Goal: Download file/media

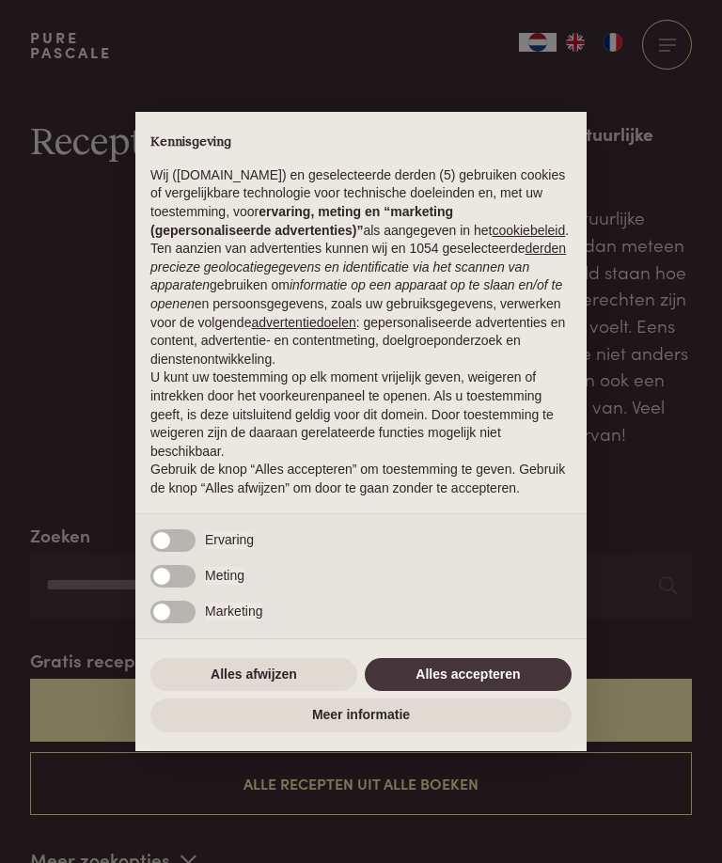
click at [504, 692] on button "Alles accepteren" at bounding box center [468, 675] width 207 height 34
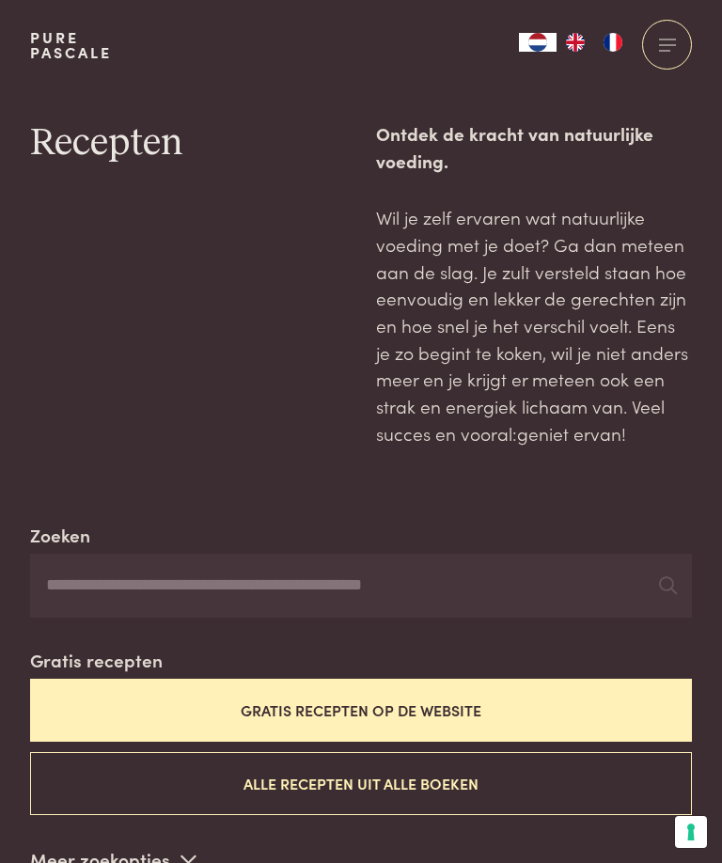
click at [598, 717] on button "Gratis recepten op de website" at bounding box center [361, 710] width 662 height 63
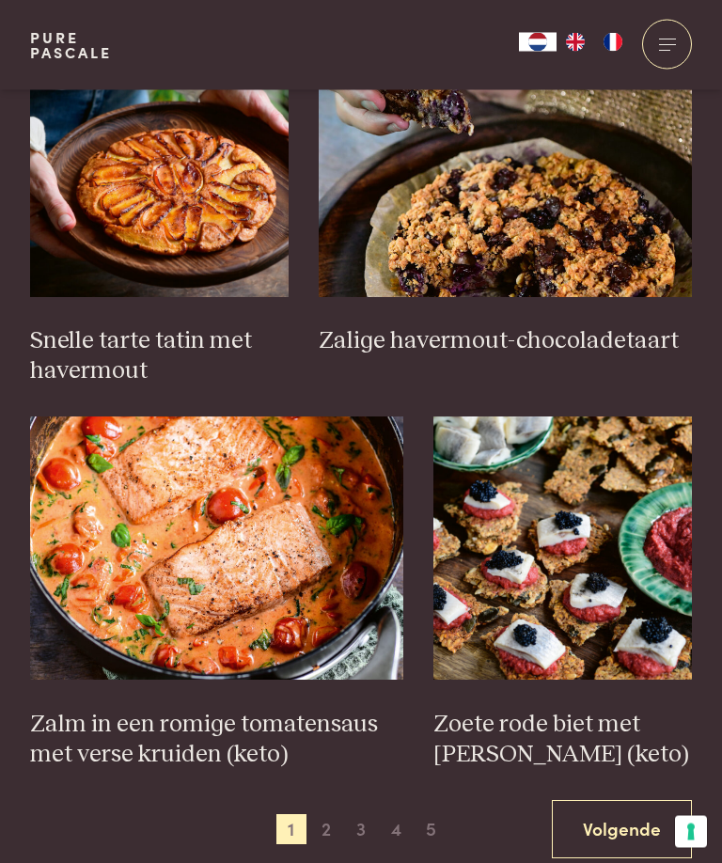
scroll to position [2432, 0]
click at [332, 821] on span "2" at bounding box center [326, 829] width 30 height 30
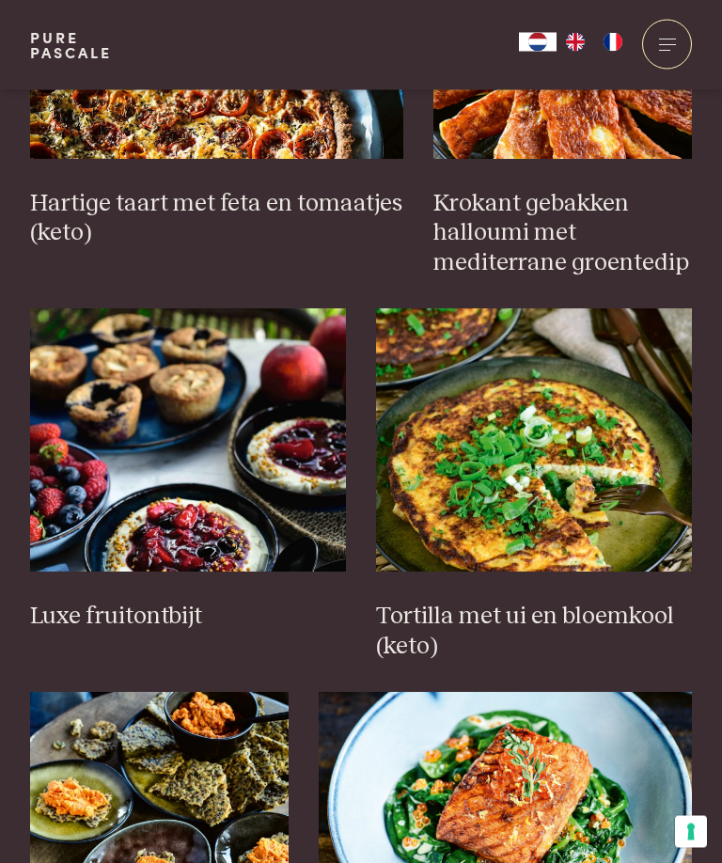
scroll to position [1774, 0]
click at [226, 469] on img at bounding box center [188, 439] width 316 height 263
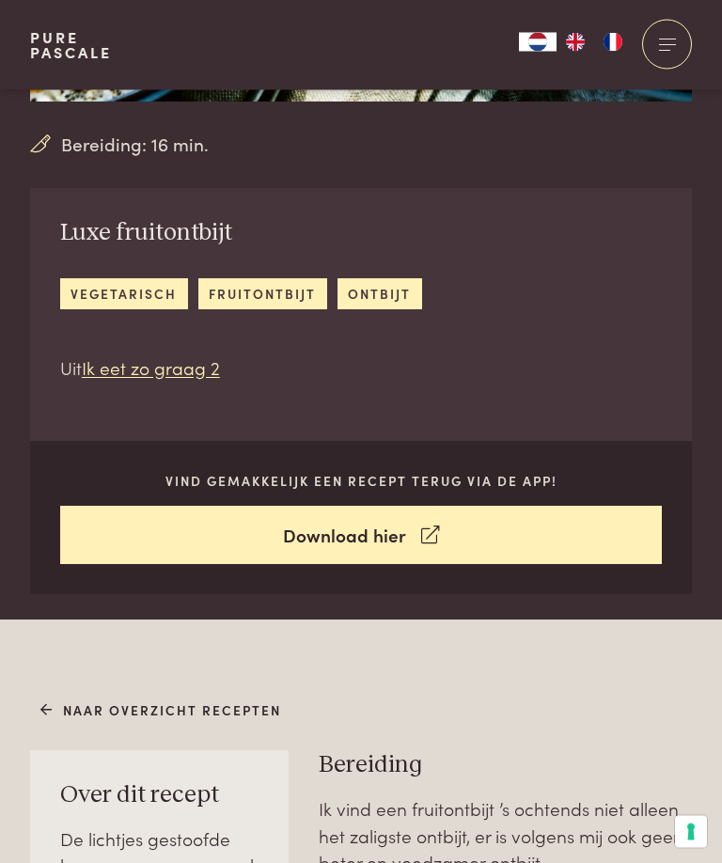
scroll to position [387, 0]
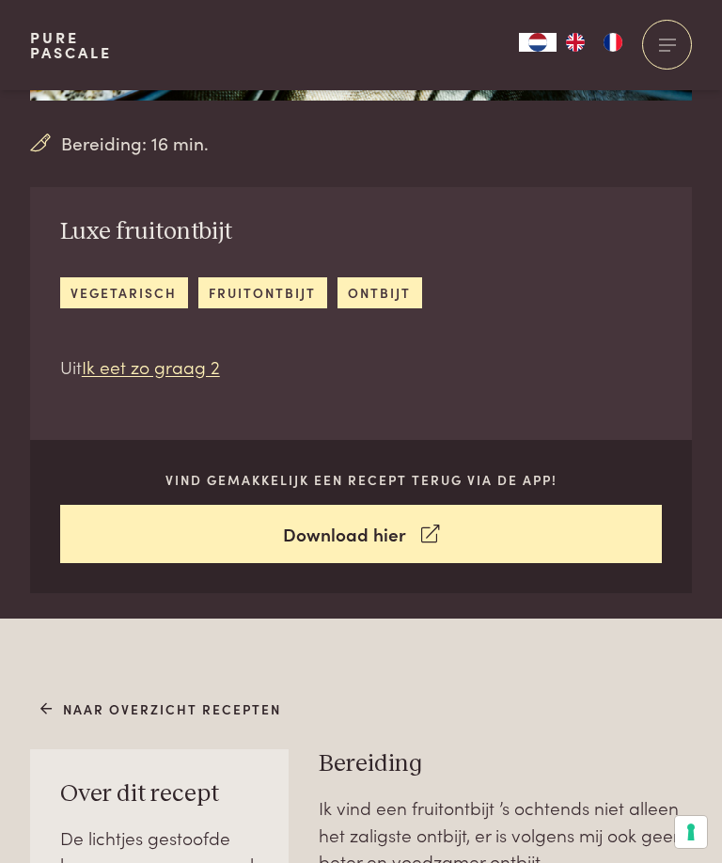
click at [391, 543] on link "Download hier" at bounding box center [361, 534] width 603 height 59
